Goal: Task Accomplishment & Management: Use online tool/utility

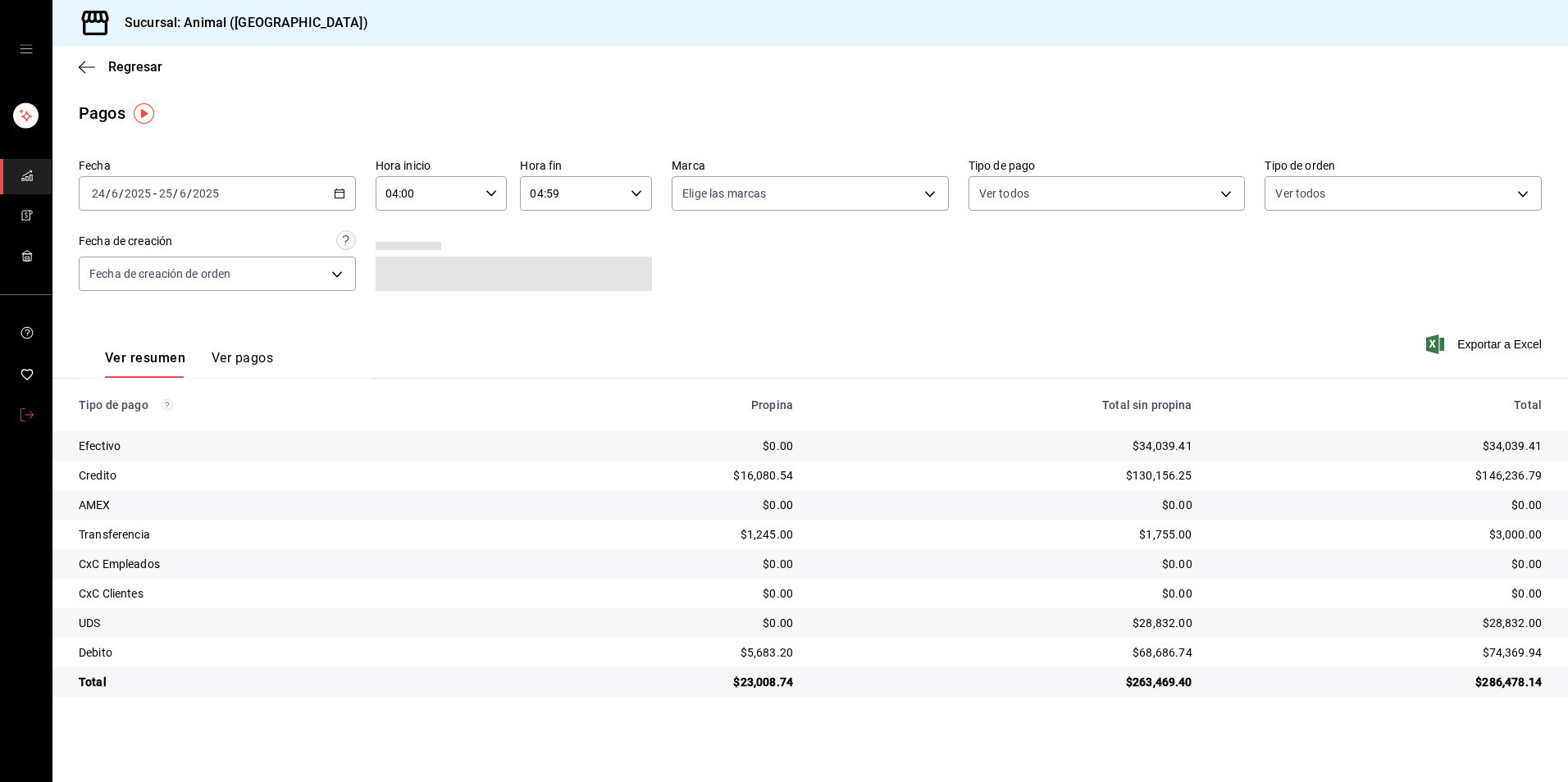
click at [11, 410] on link "mailbox folders" at bounding box center [26, 416] width 52 height 36
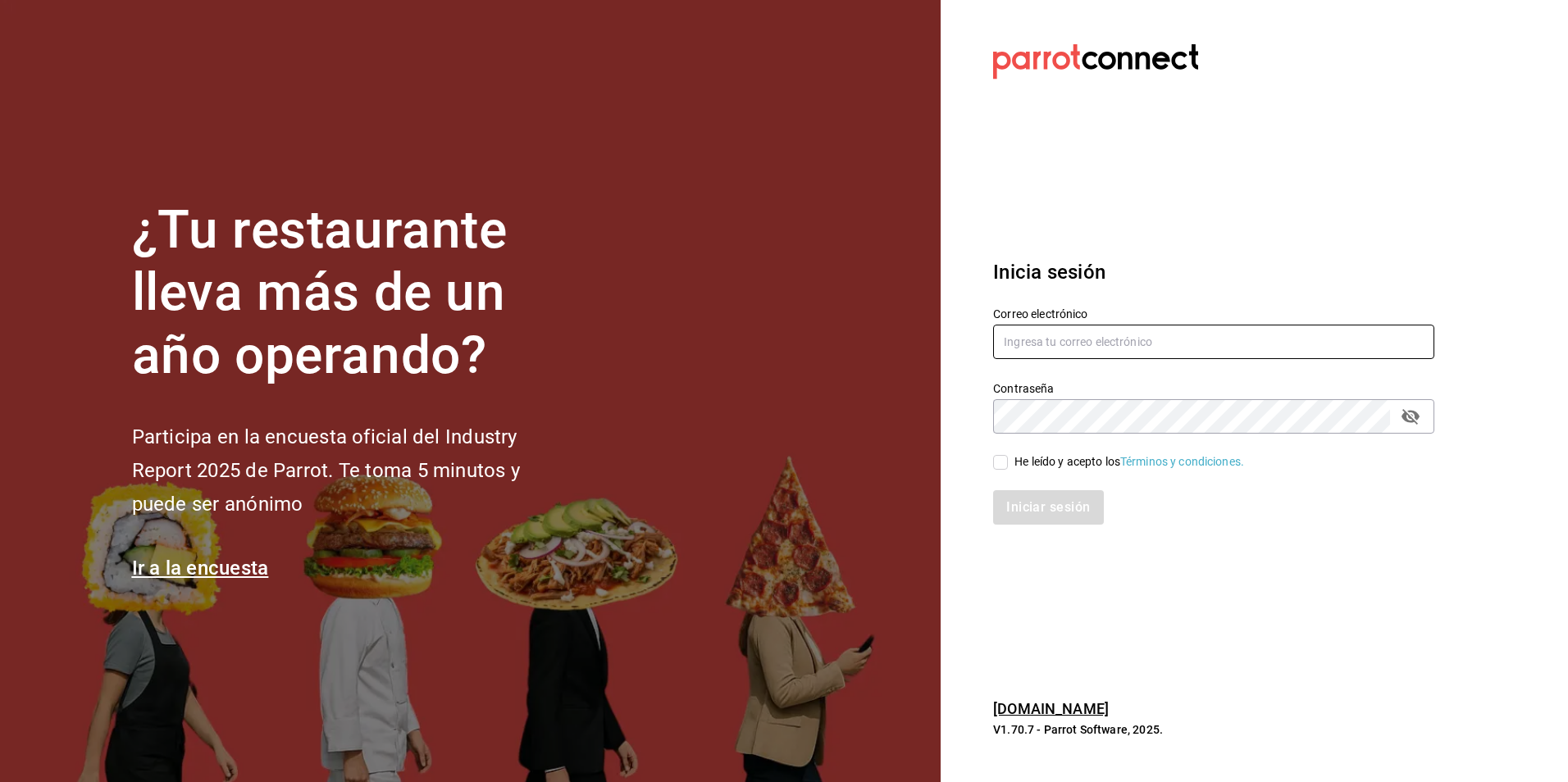
type input "Animal.tijuana@grupocosteno.com"
click at [995, 466] on input "He leído y acepto los Términos y condiciones." at bounding box center [1000, 462] width 15 height 15
checkbox input "true"
click at [1012, 513] on button "Iniciar sesión" at bounding box center [1049, 507] width 112 height 35
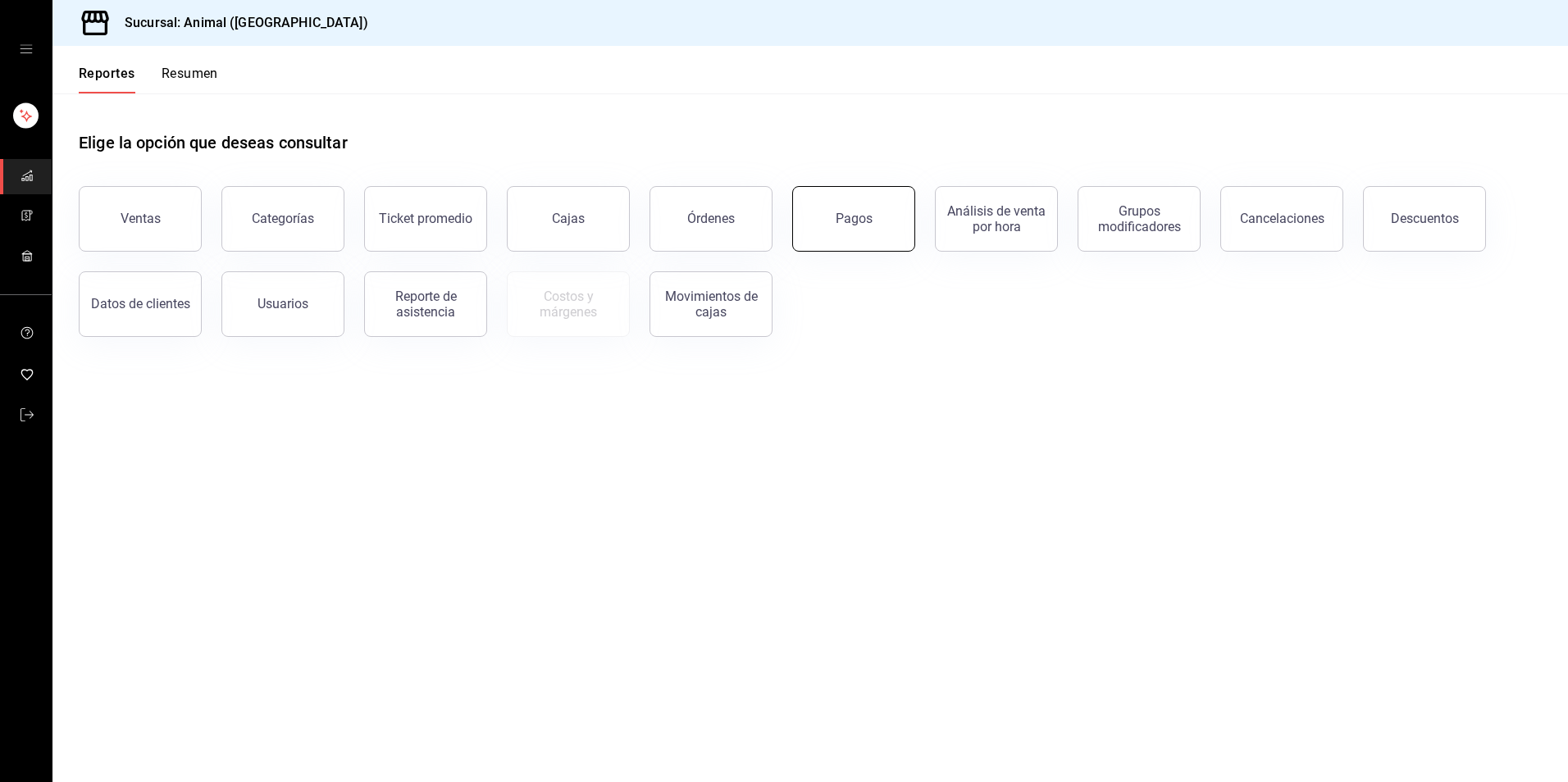
click at [849, 217] on div "Pagos" at bounding box center [853, 219] width 37 height 16
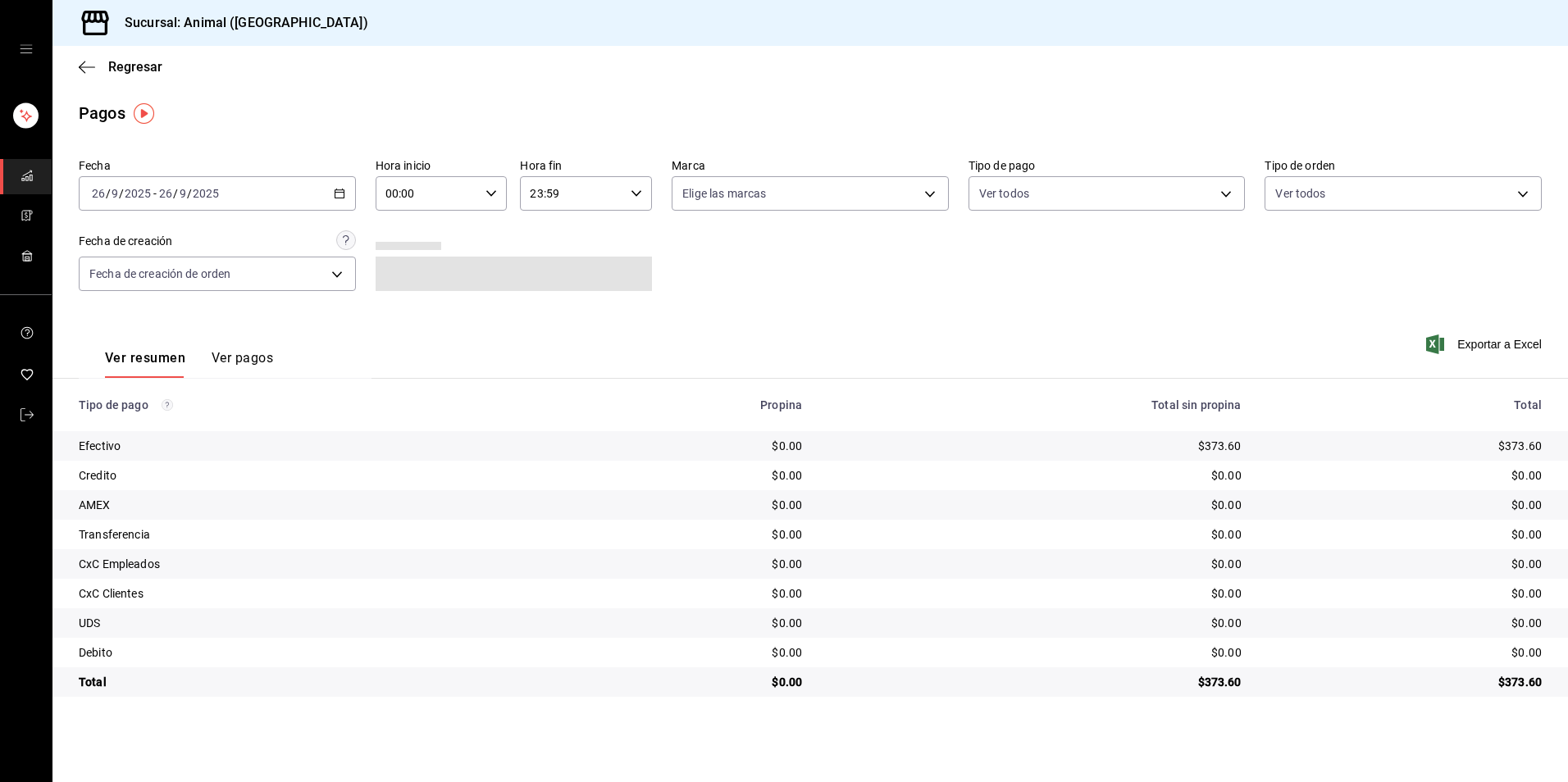
click at [339, 187] on div "[DATE] [DATE] - [DATE] [DATE]" at bounding box center [217, 193] width 278 height 35
click at [196, 239] on span "Hoy" at bounding box center [156, 243] width 127 height 17
click at [466, 193] on input "00:00" at bounding box center [427, 193] width 104 height 33
click at [401, 310] on span "04" at bounding box center [407, 310] width 41 height 13
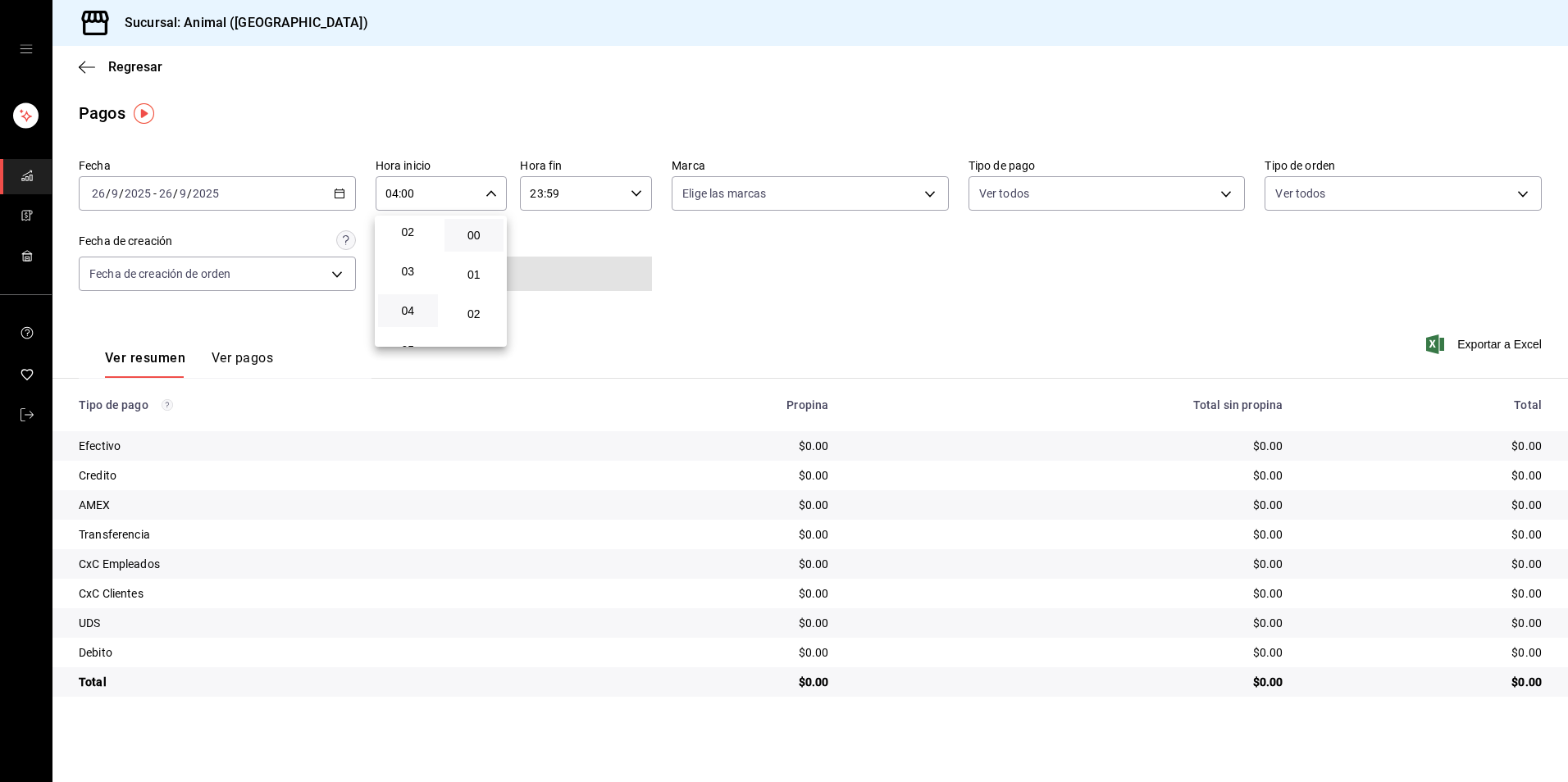
click at [649, 321] on div at bounding box center [784, 391] width 1568 height 782
click at [344, 204] on div "[DATE] [DATE] - [DATE] [DATE]" at bounding box center [217, 193] width 278 height 35
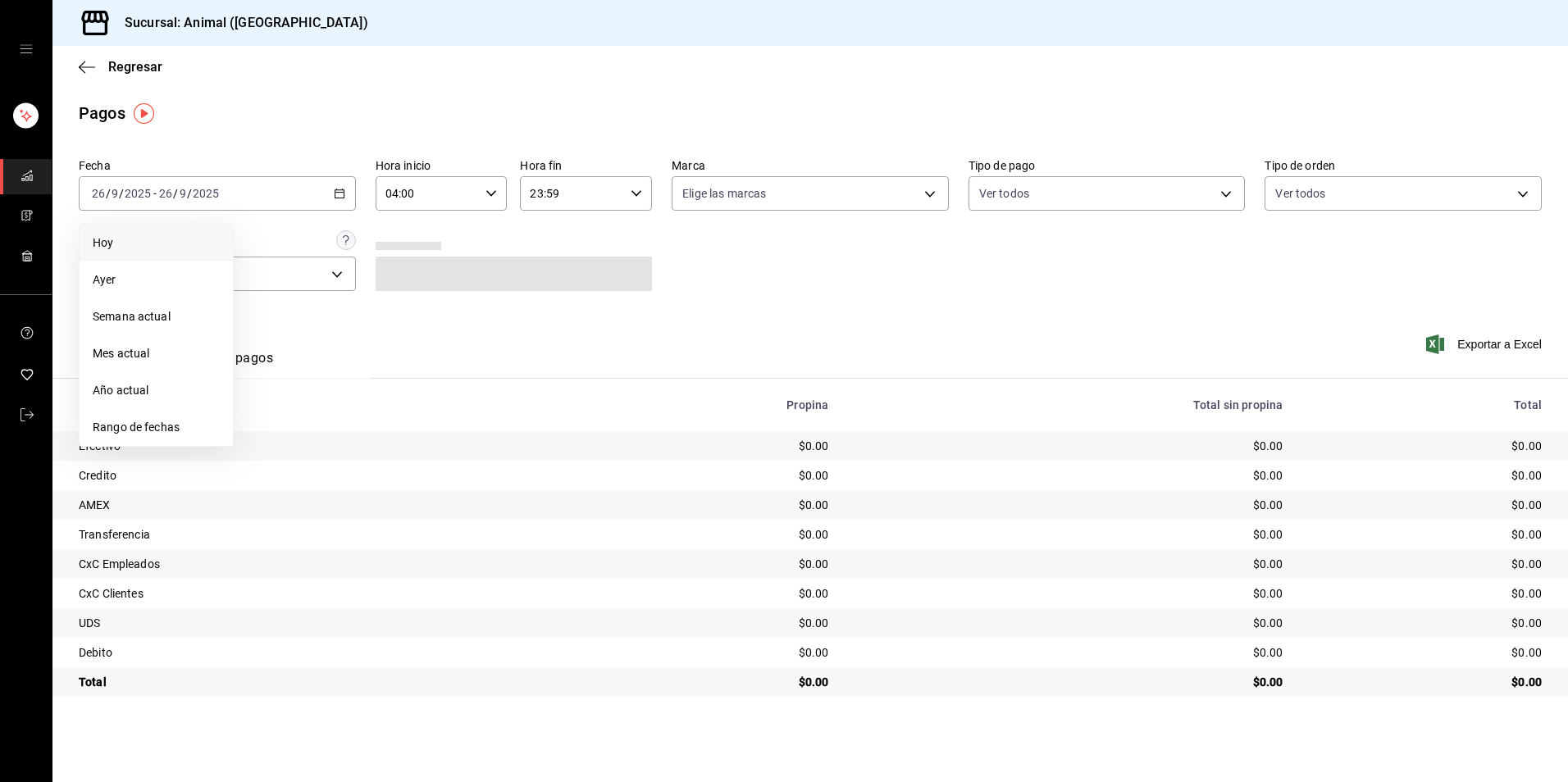
click at [197, 234] on li "Hoy" at bounding box center [156, 243] width 154 height 37
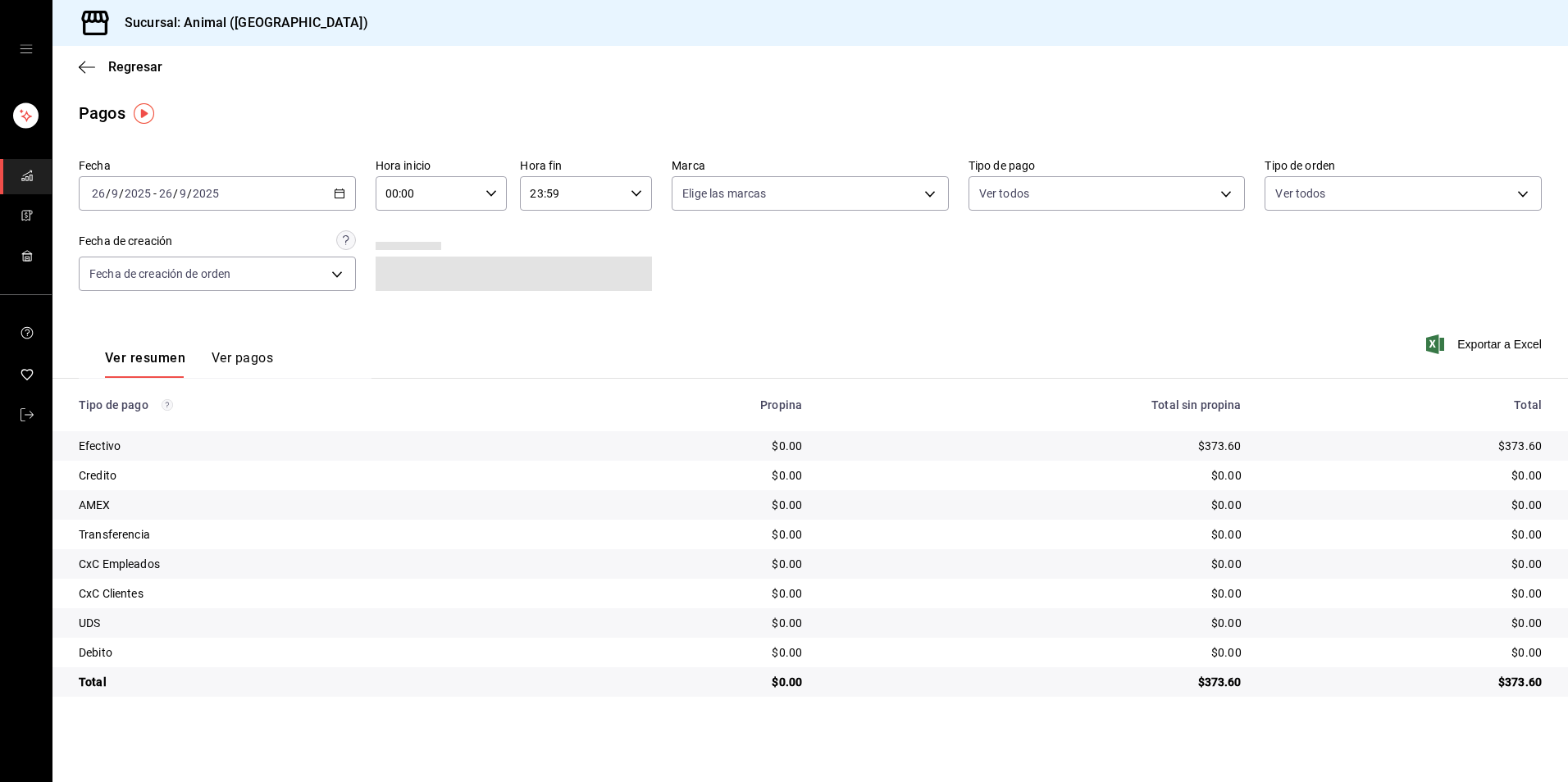
click at [1123, 308] on div "Fecha [DATE] [DATE] - [DATE] [DATE] Hora inicio 00:00 Hora inicio Hora fin 23:5…" at bounding box center [810, 231] width 1463 height 160
click at [484, 192] on div "00:00 Hora inicio" at bounding box center [441, 193] width 132 height 35
click at [413, 314] on span "04" at bounding box center [407, 310] width 41 height 13
type input "04:00"
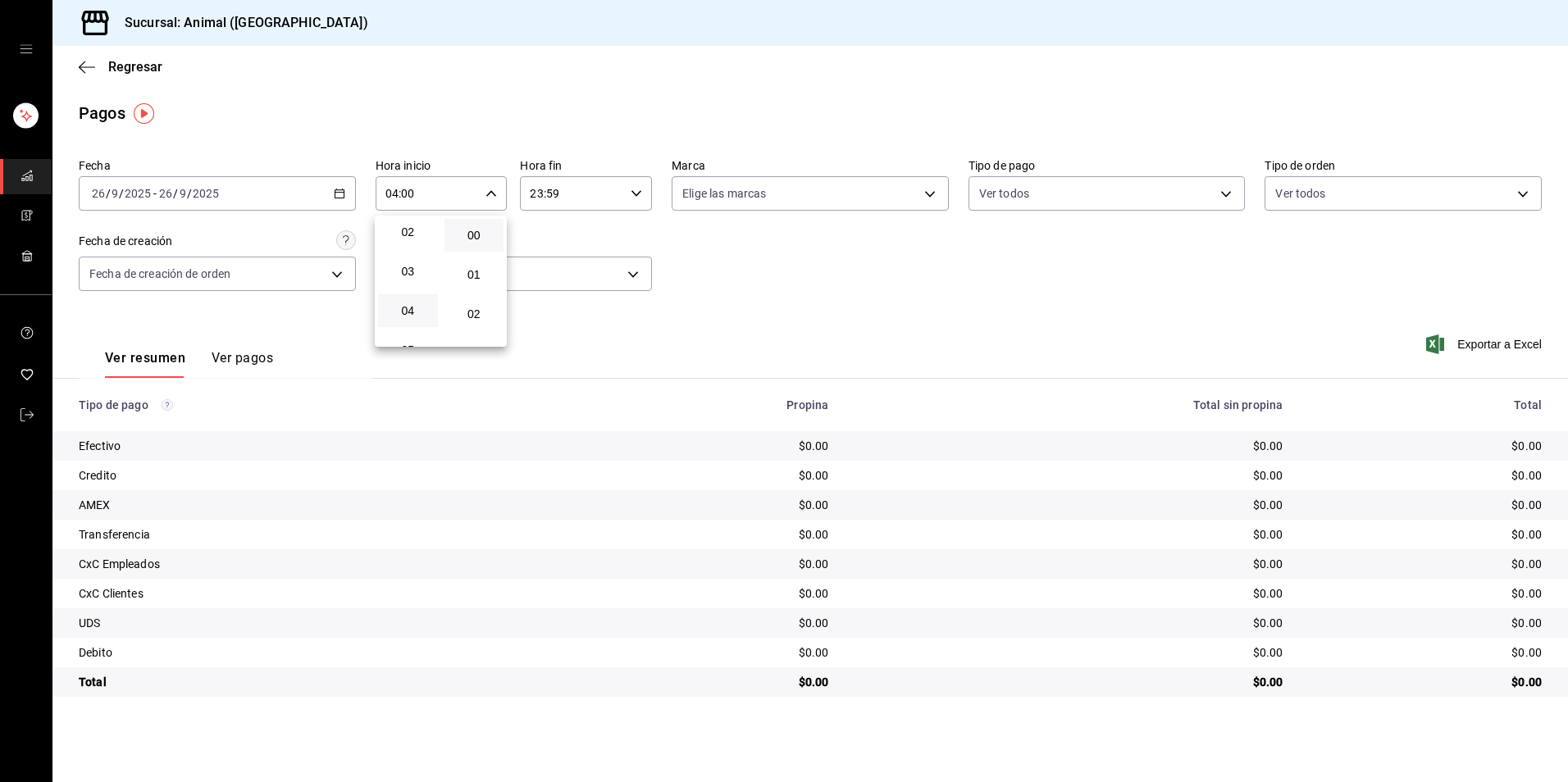
click at [1385, 343] on div at bounding box center [784, 391] width 1568 height 782
